Goal: Transaction & Acquisition: Book appointment/travel/reservation

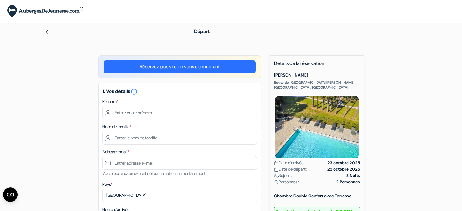
click at [202, 66] on link "Réservez plus vite en vous connectant" at bounding box center [180, 66] width 152 height 13
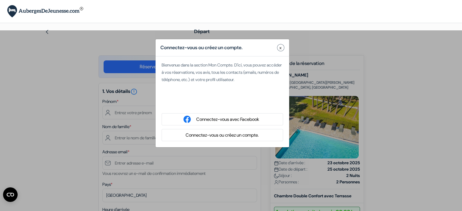
type input "[PERSON_NAME]"
type input "Courtois"
type input "[EMAIL_ADDRESS][DOMAIN_NAME]"
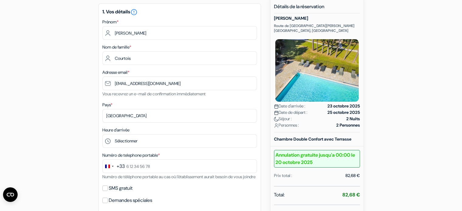
scroll to position [61, 0]
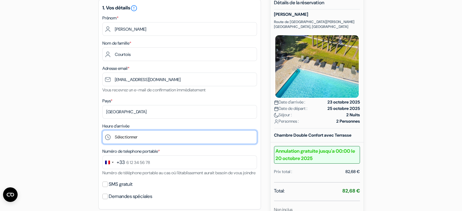
click at [151, 136] on select "Sélectionner 15:00 16:00 17:00 18:00 19:00 20:00" at bounding box center [179, 137] width 155 height 14
select select "20"
click at [102, 131] on select "Sélectionner 15:00 16:00 17:00 18:00 19:00 20:00" at bounding box center [179, 137] width 155 height 14
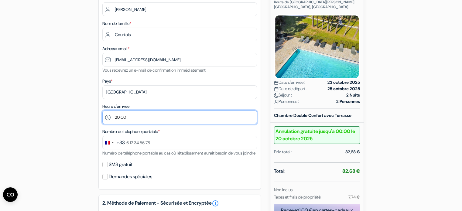
scroll to position [91, 0]
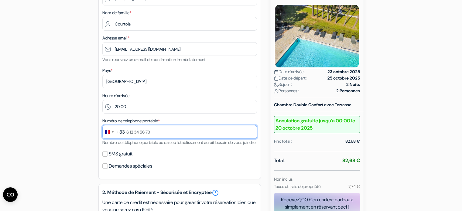
click at [152, 134] on input "text" at bounding box center [179, 132] width 155 height 14
type input "0676387972"
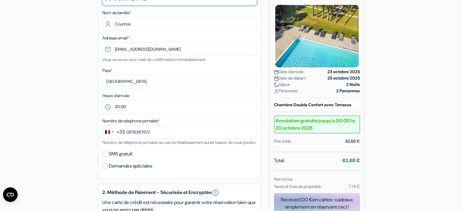
type input "Anne-sophie"
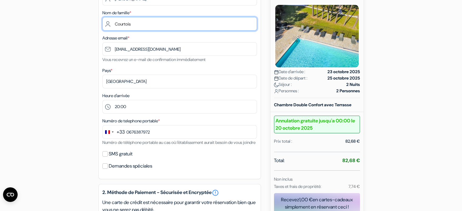
type input "COURTOIS"
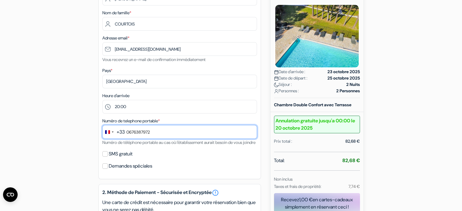
click at [129, 132] on input "0676387972" at bounding box center [179, 132] width 155 height 14
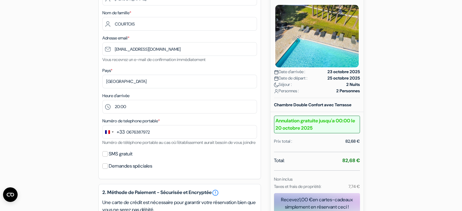
click at [215, 158] on div "SMS gratuit" at bounding box center [179, 154] width 155 height 8
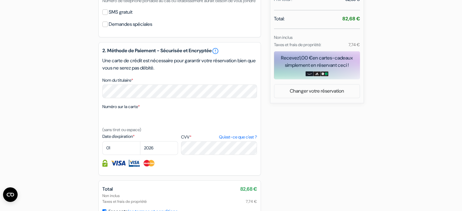
scroll to position [243, 0]
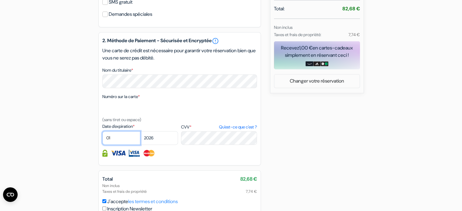
select select "09"
select select "2029"
click at [289, 134] on div "add_box Prea Gianca Route de Santa Manza, Bonifacio, France Détails de l'établi…" at bounding box center [231, 35] width 401 height 446
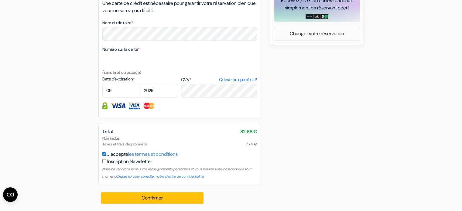
scroll to position [298, 0]
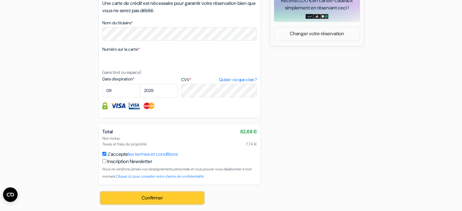
click at [173, 198] on button "Confirmer Loading..." at bounding box center [152, 198] width 103 height 12
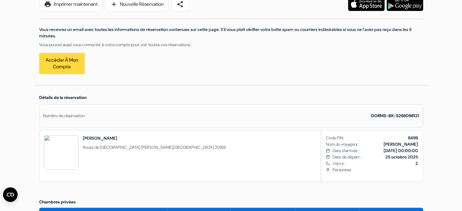
scroll to position [91, 0]
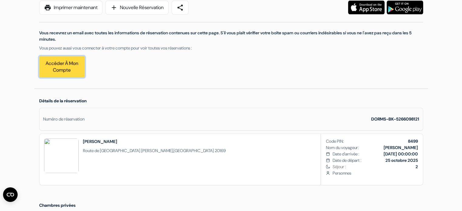
click at [66, 64] on link "Accéder à mon compte" at bounding box center [62, 66] width 46 height 21
